Goal: Transaction & Acquisition: Download file/media

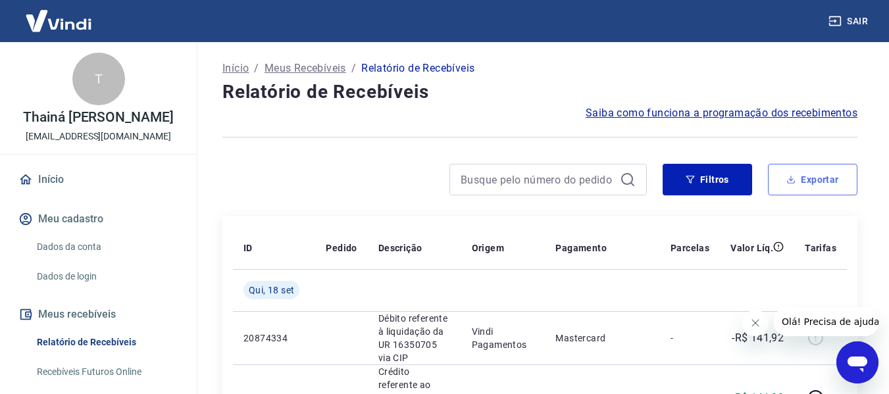
click at [805, 186] on button "Exportar" at bounding box center [812, 180] width 89 height 32
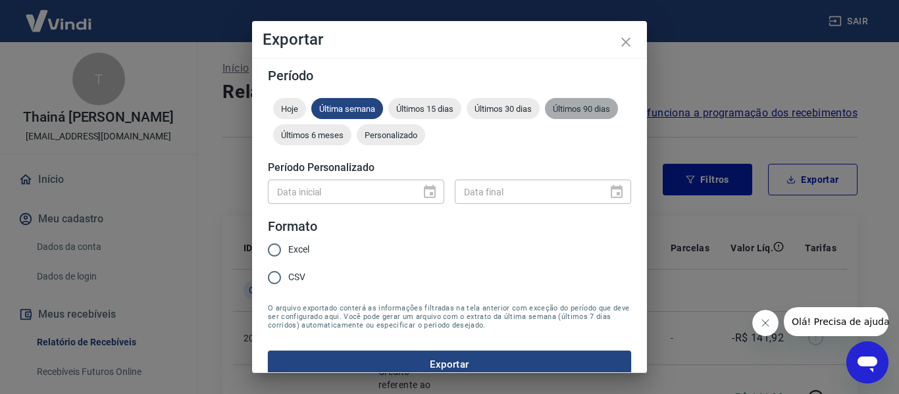
click at [545, 114] on span "Últimos 90 dias" at bounding box center [581, 109] width 73 height 10
click at [303, 257] on span "Excel" at bounding box center [298, 250] width 21 height 14
click at [288, 257] on input "Excel" at bounding box center [275, 250] width 28 height 28
radio input "true"
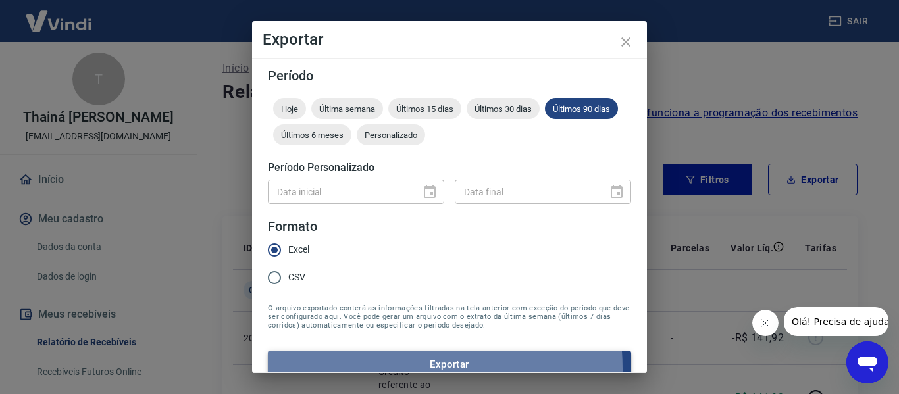
click at [389, 368] on button "Exportar" at bounding box center [449, 365] width 363 height 28
